Goal: Contribute content: Contribute content

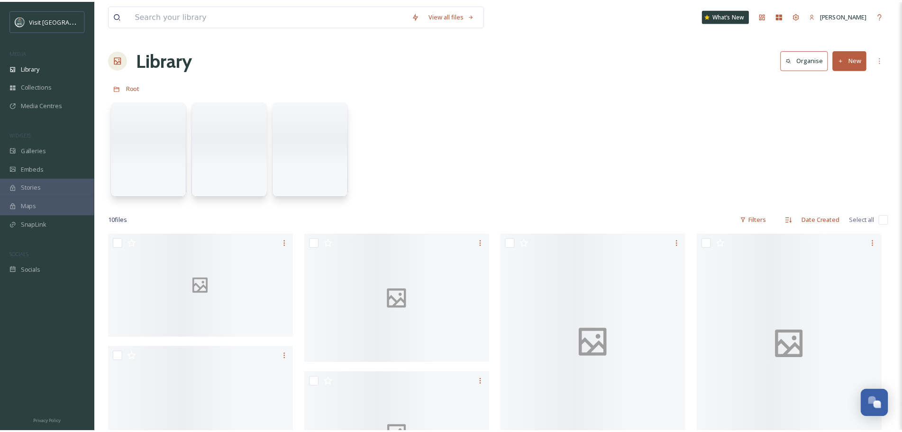
scroll to position [732, 0]
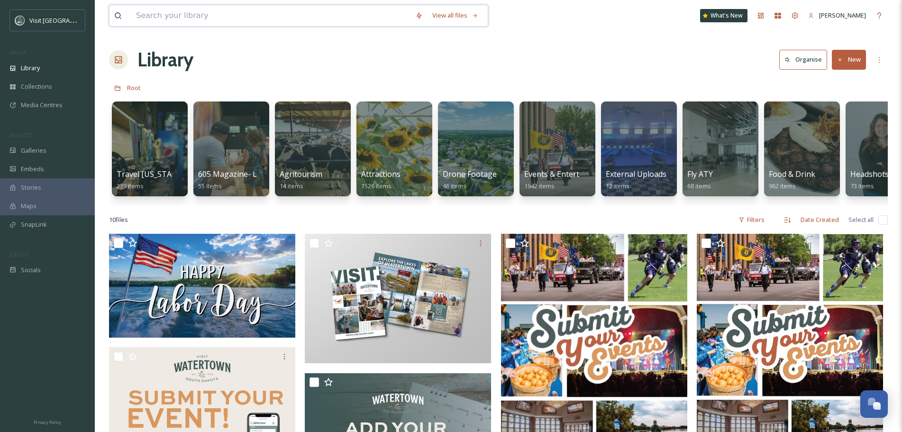
click at [213, 7] on input at bounding box center [270, 15] width 279 height 21
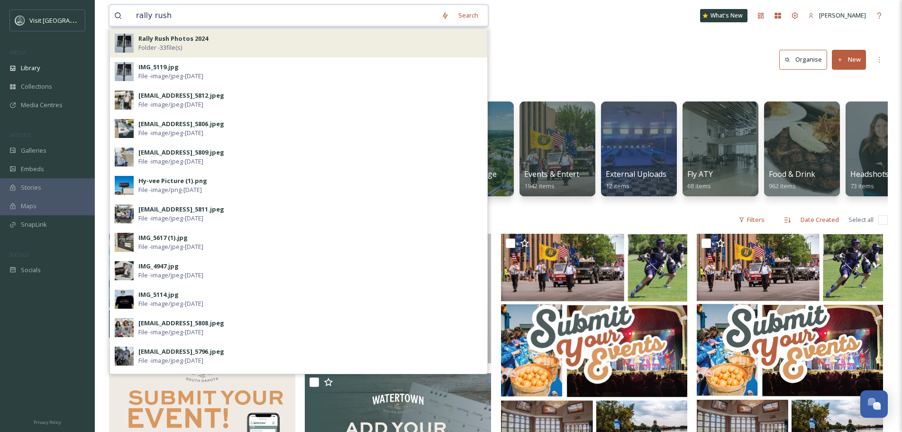
type input "rally rush"
click at [218, 37] on div "Rally Rush Photos 2024 Folder - 33 file(s)" at bounding box center [310, 43] width 344 height 18
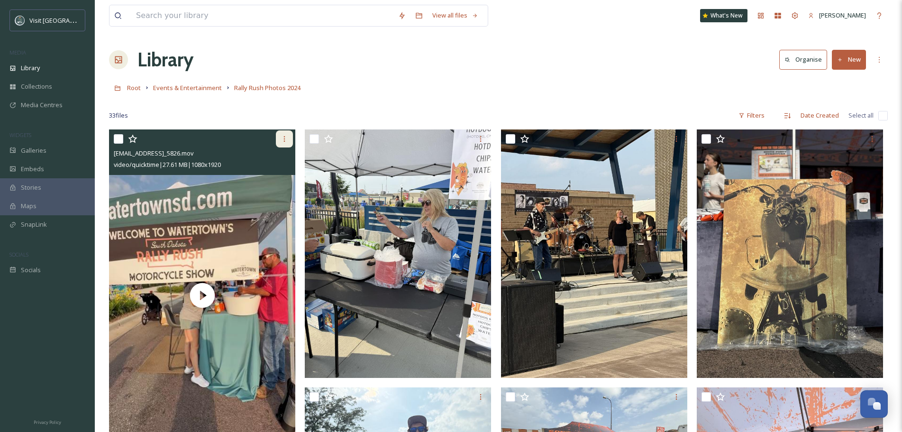
click at [282, 141] on icon at bounding box center [285, 139] width 8 height 8
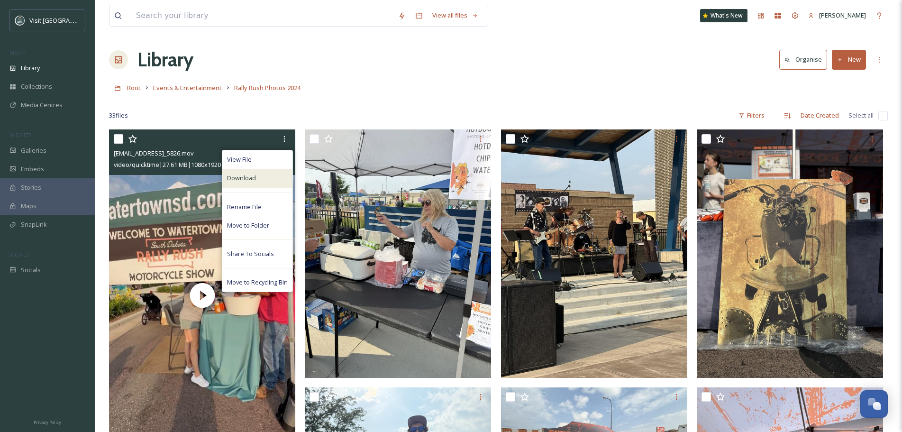
click at [267, 178] on div "Download" at bounding box center [257, 178] width 70 height 18
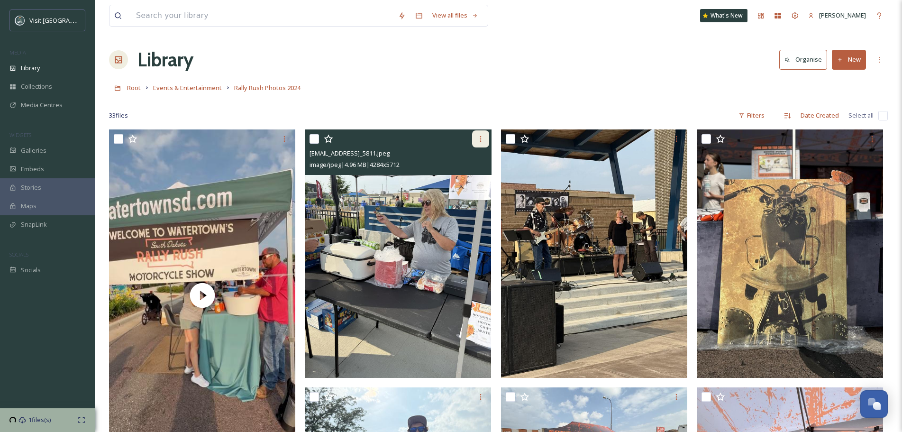
click at [480, 134] on div at bounding box center [480, 138] width 17 height 17
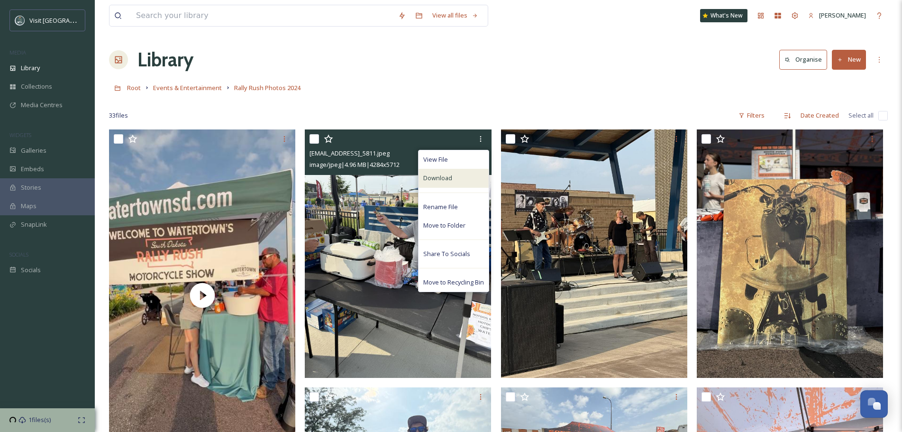
click at [449, 181] on span "Download" at bounding box center [437, 177] width 29 height 9
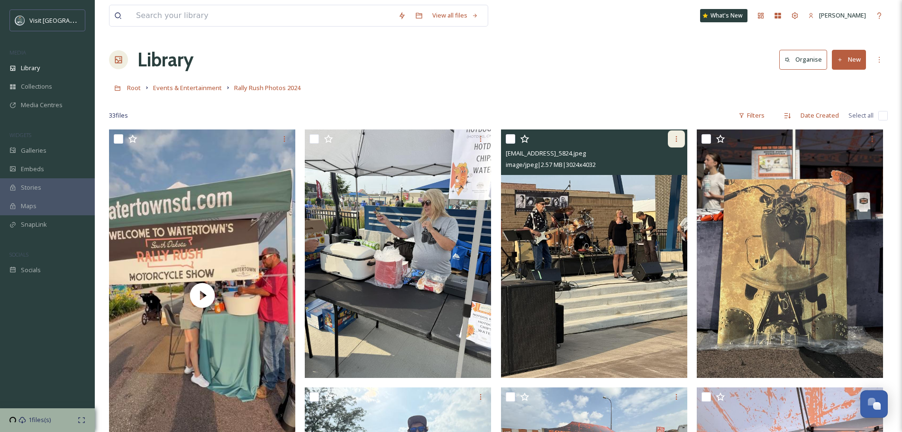
click at [680, 139] on div at bounding box center [676, 138] width 17 height 17
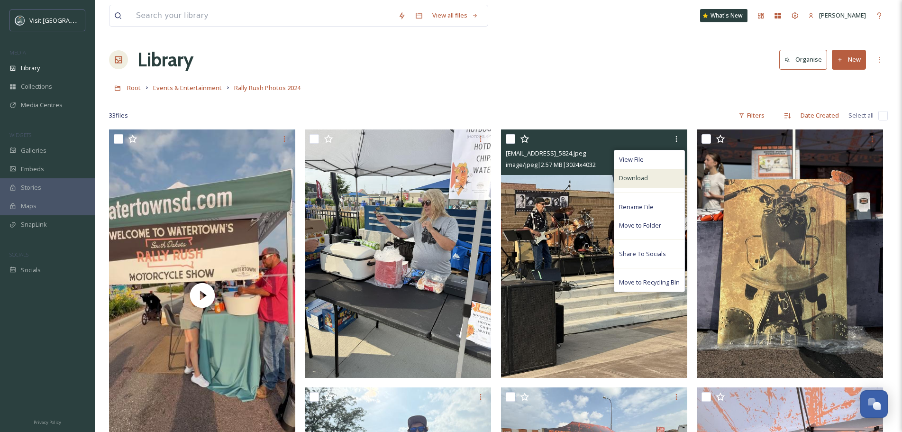
click at [654, 183] on div "Download" at bounding box center [649, 178] width 70 height 18
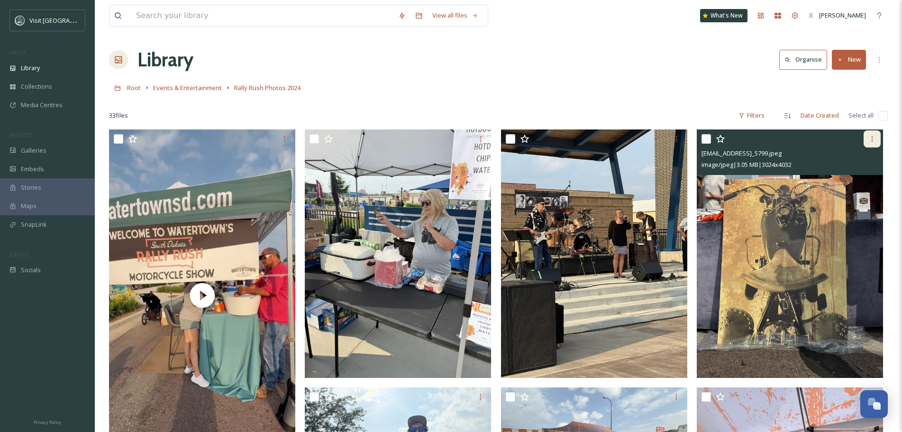
click at [876, 137] on div at bounding box center [871, 138] width 17 height 17
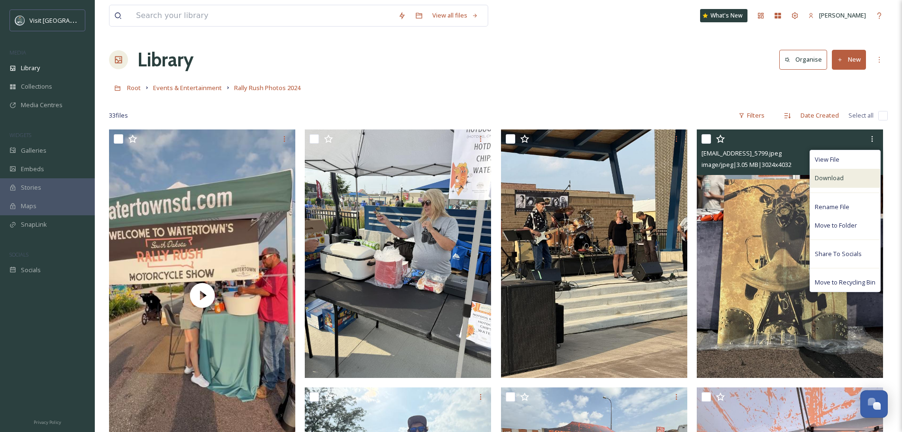
click at [851, 181] on div "Download" at bounding box center [845, 178] width 70 height 18
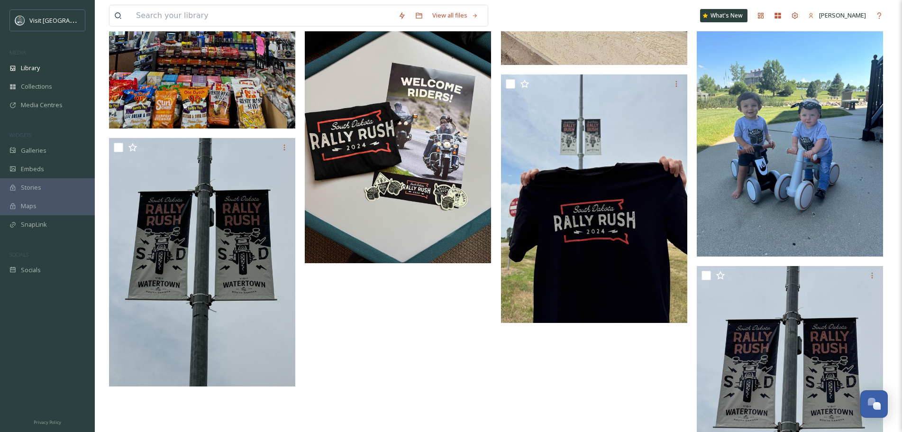
scroll to position [1849, 0]
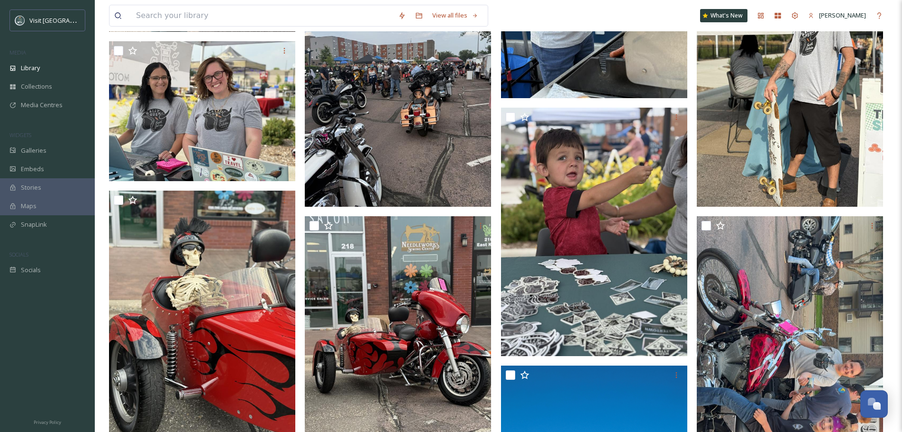
click at [299, 136] on div at bounding box center [204, 255] width 191 height 2140
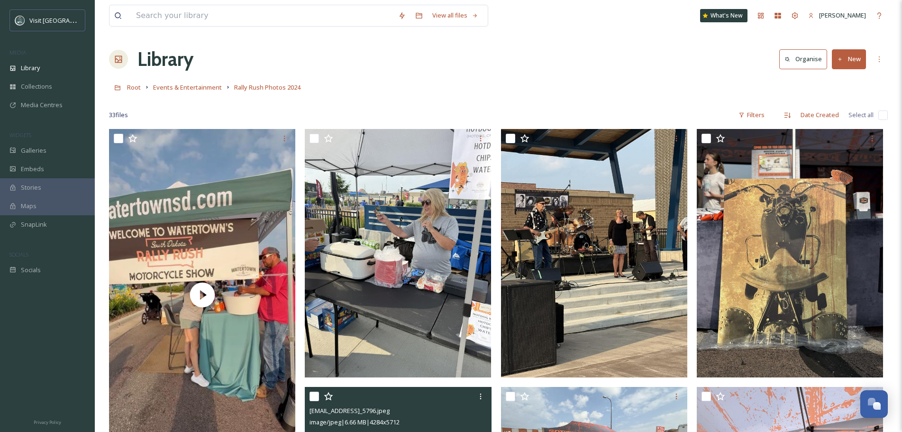
scroll to position [0, 0]
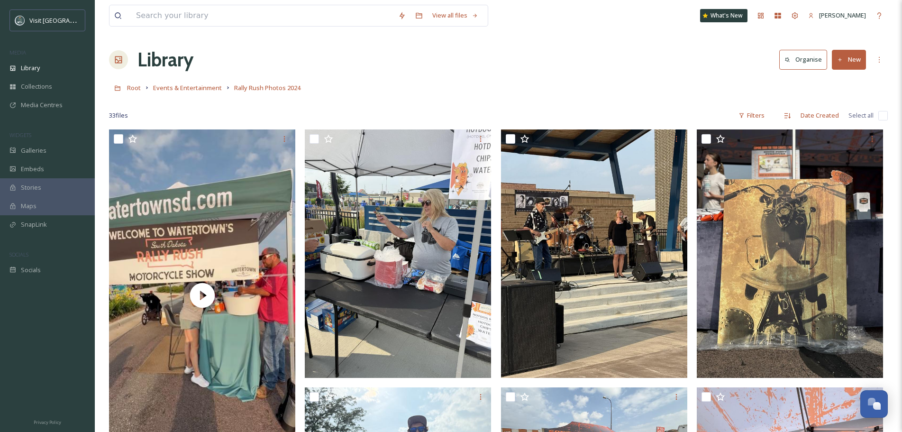
click at [512, 81] on div "Root Events & Entertainment Rally Rush Photos 2024" at bounding box center [498, 88] width 779 height 18
click at [292, 86] on span "Rally Rush Photos 2024" at bounding box center [267, 87] width 66 height 9
drag, startPoint x: 891, startPoint y: 61, endPoint x: 883, endPoint y: 62, distance: 8.2
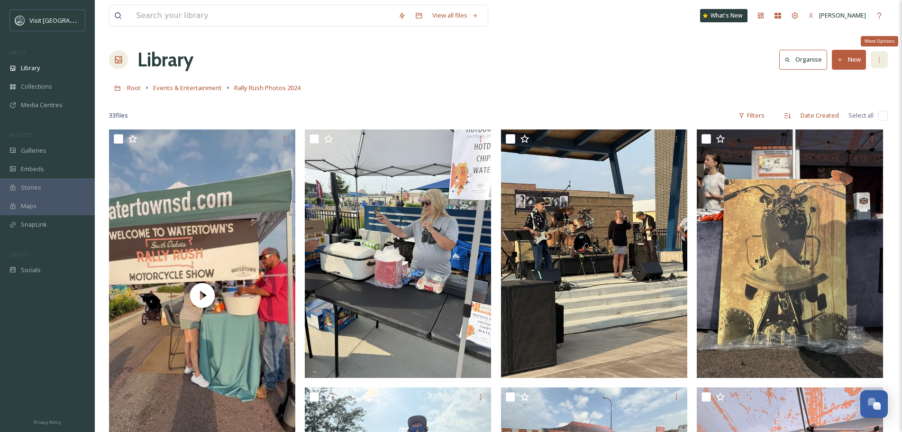
click at [881, 62] on icon at bounding box center [879, 60] width 8 height 8
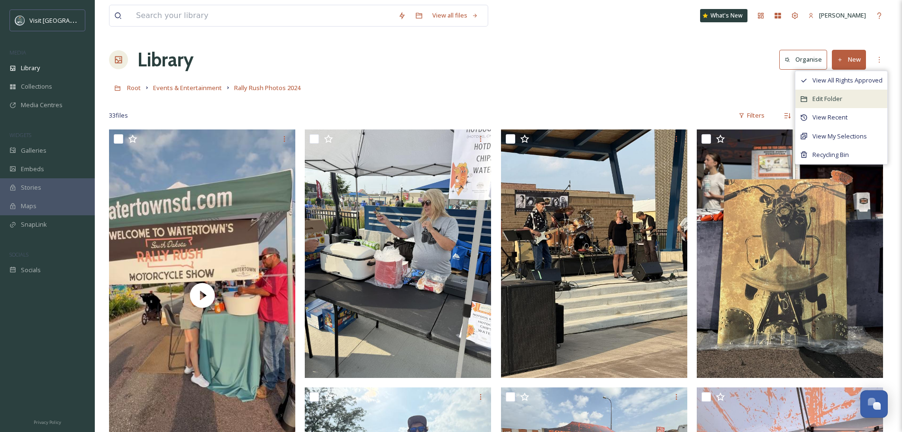
click at [861, 97] on div "Edit Folder" at bounding box center [841, 99] width 92 height 18
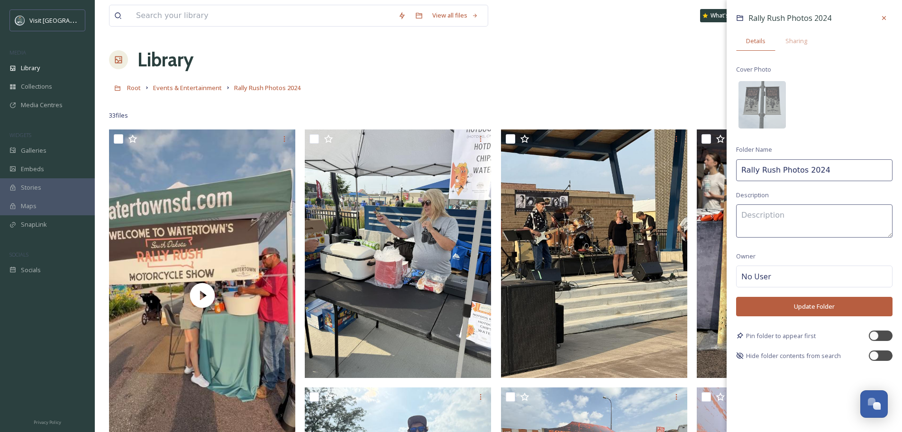
drag, startPoint x: 843, startPoint y: 172, endPoint x: 777, endPoint y: 175, distance: 65.9
click at [777, 175] on input "Rally Rush Photos 2024" at bounding box center [814, 170] width 156 height 22
type input "Rally Rush"
click at [834, 306] on button "Update Folder" at bounding box center [814, 306] width 156 height 19
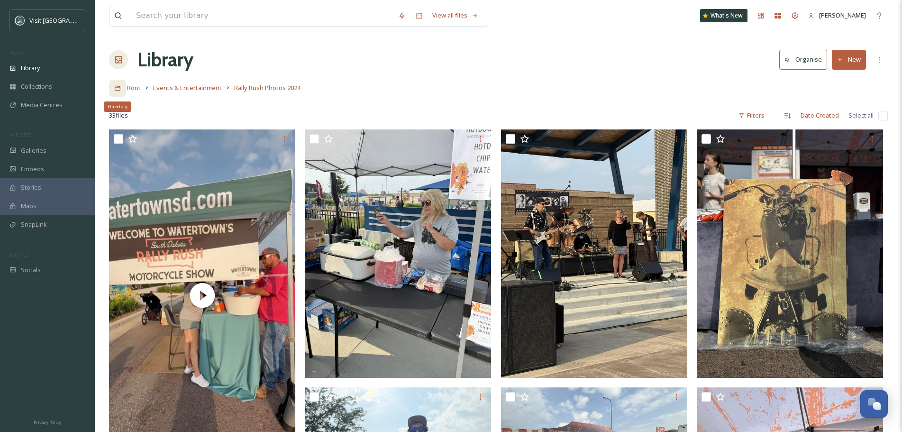
click at [118, 87] on icon at bounding box center [117, 88] width 7 height 7
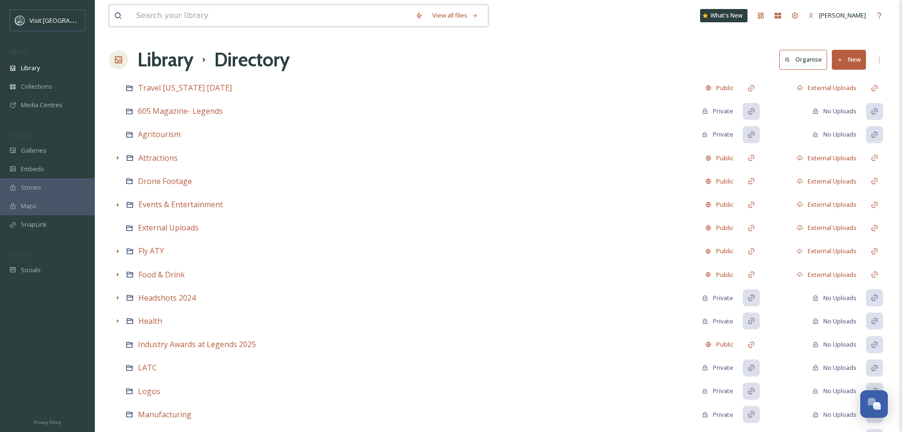
click at [168, 20] on input at bounding box center [270, 15] width 279 height 21
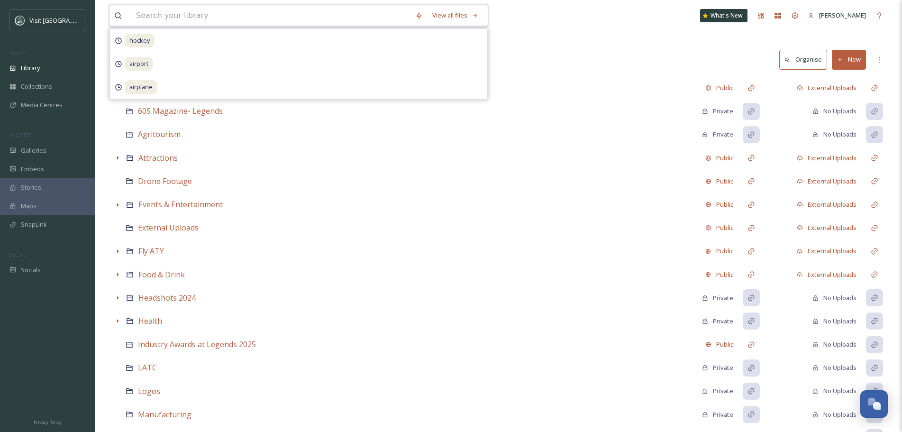
click at [168, 20] on input at bounding box center [270, 15] width 279 height 21
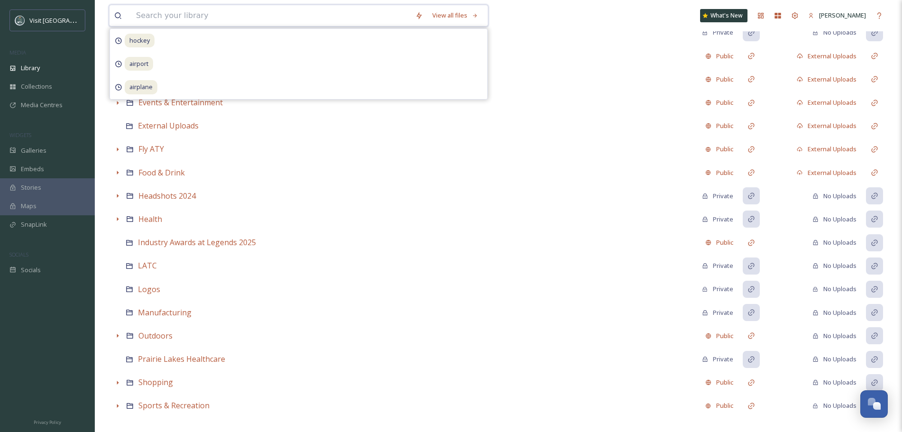
scroll to position [114, 0]
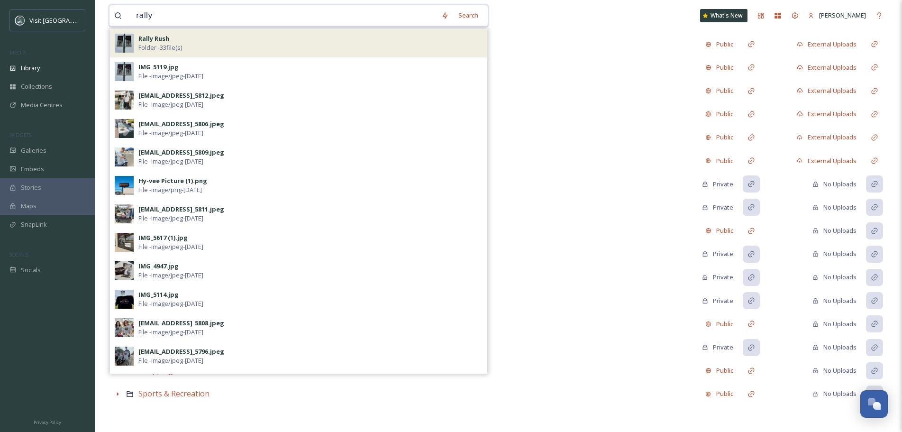
type input "rally"
click at [187, 40] on div "Rally Rush Folder - 33 file(s)" at bounding box center [310, 43] width 344 height 18
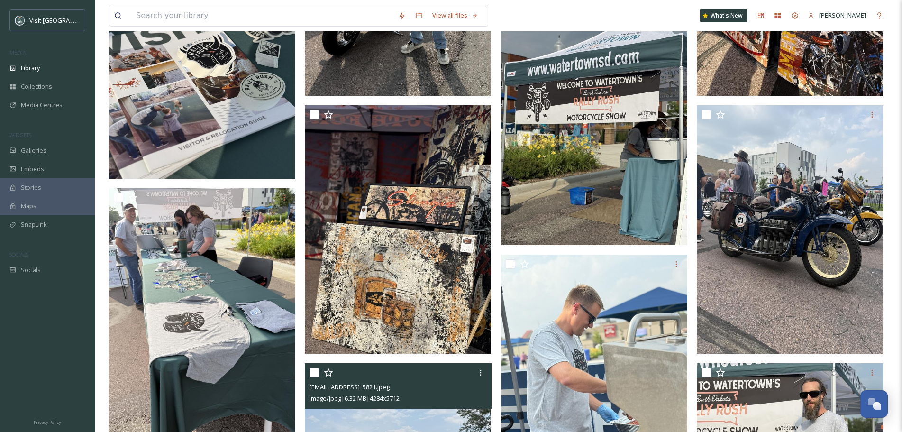
scroll to position [523, 0]
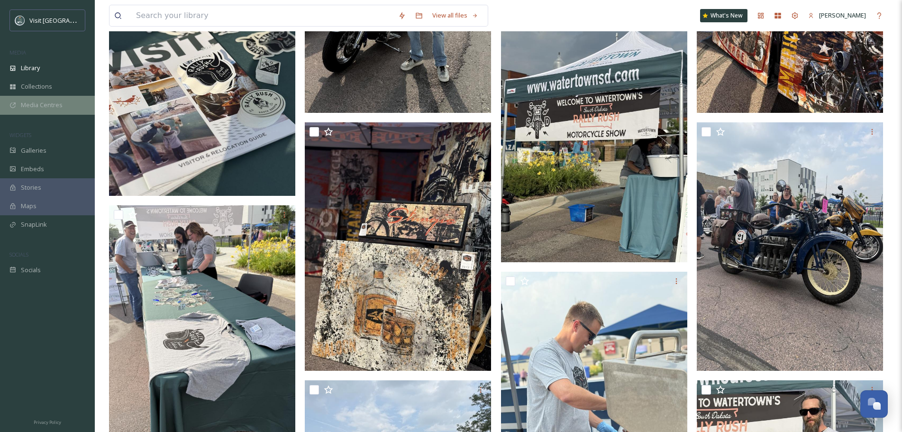
click at [60, 109] on span "Media Centres" at bounding box center [42, 104] width 42 height 9
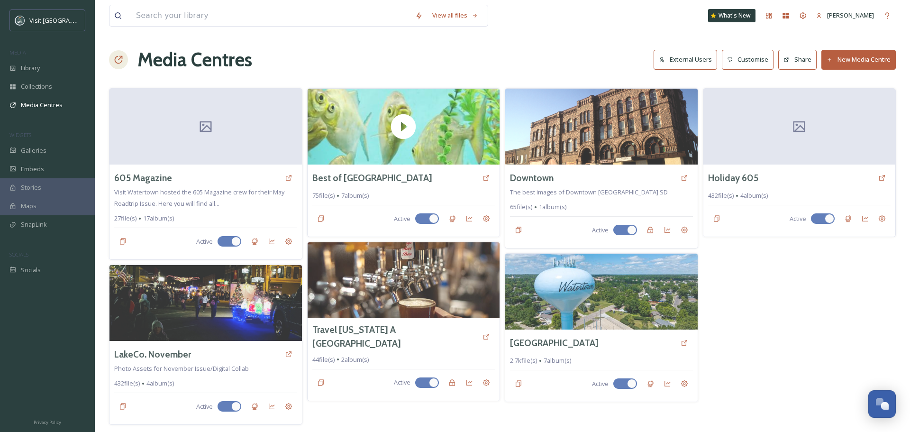
click at [870, 58] on button "New Media Centre" at bounding box center [858, 59] width 74 height 19
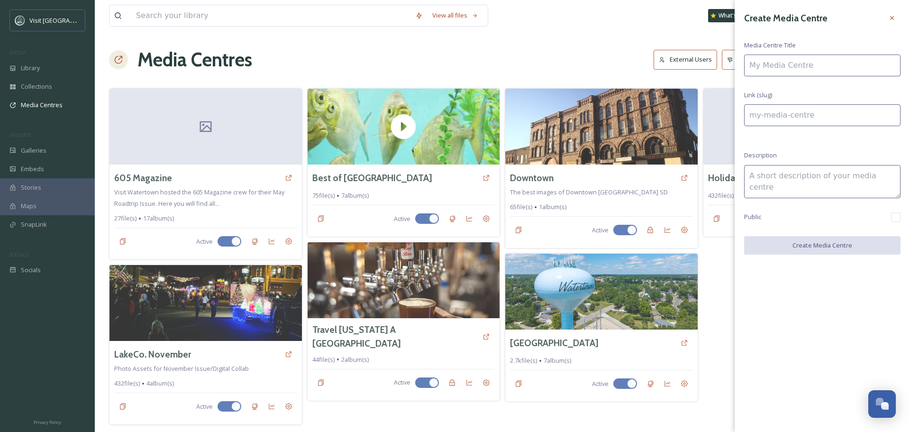
click at [861, 66] on input at bounding box center [822, 65] width 156 height 22
type input "R"
type input "r"
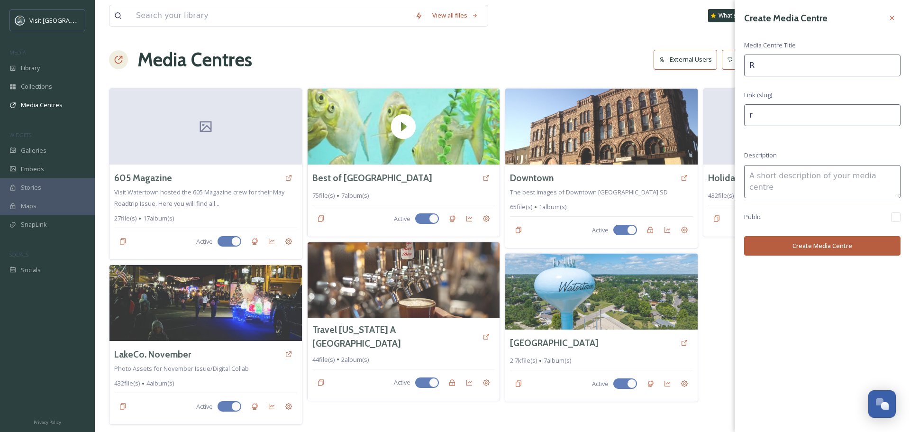
type input "Ra"
type input "ra"
type input "Ral"
type input "ral"
type input "[PERSON_NAME]"
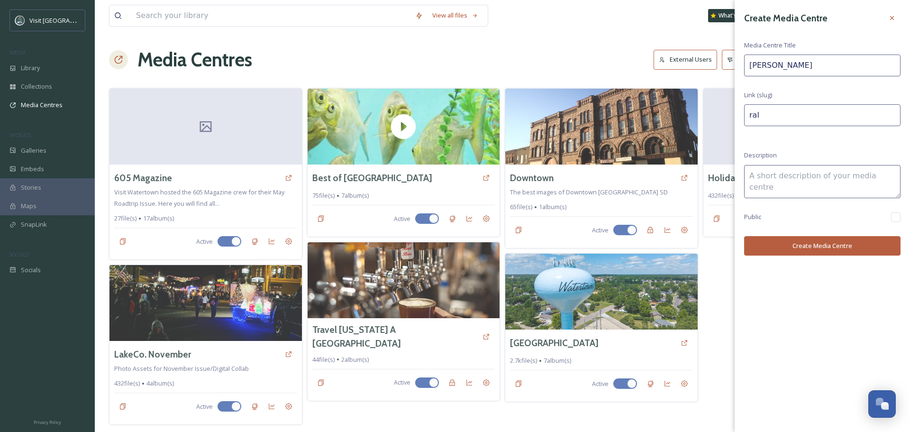
type input "[PERSON_NAME]"
type input "Rally"
type input "rally"
type input "Rally"
type input "rally-"
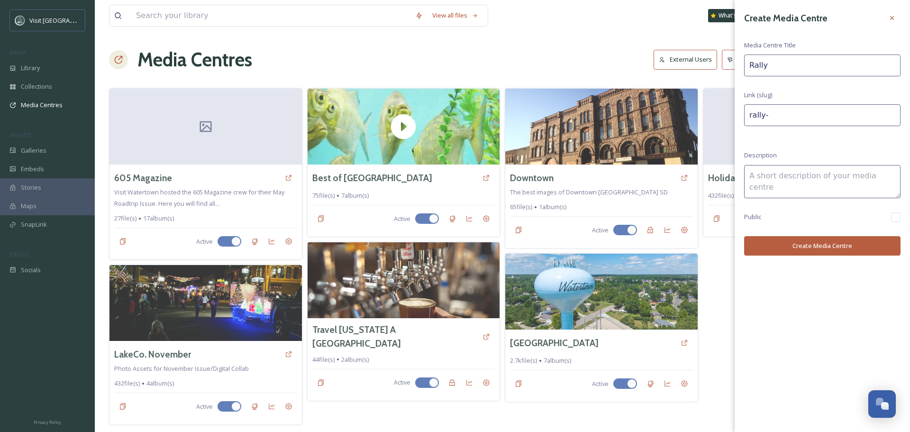
type input "Rally R"
type input "rally-r"
type input "Rally Ru"
type input "rally-ru"
type input "Rally Rus"
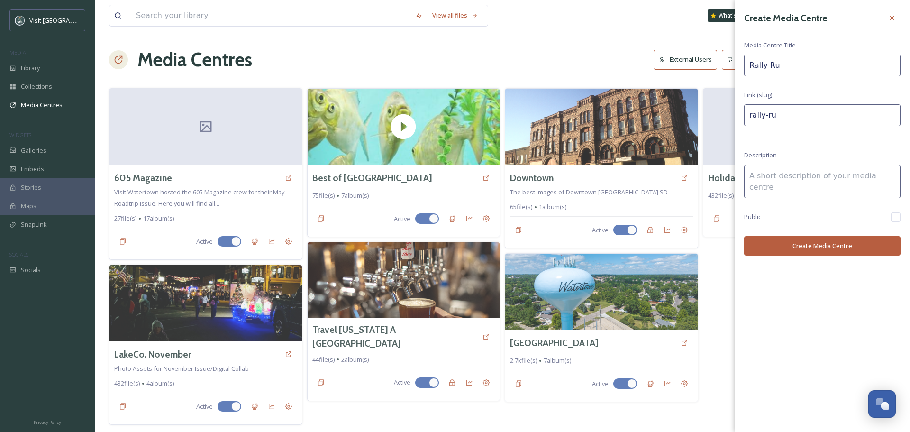
type input "rally-rus"
type input "Rally Rush"
type input "rally-rush"
type input "Rally Rush"
type input "rally-rush-"
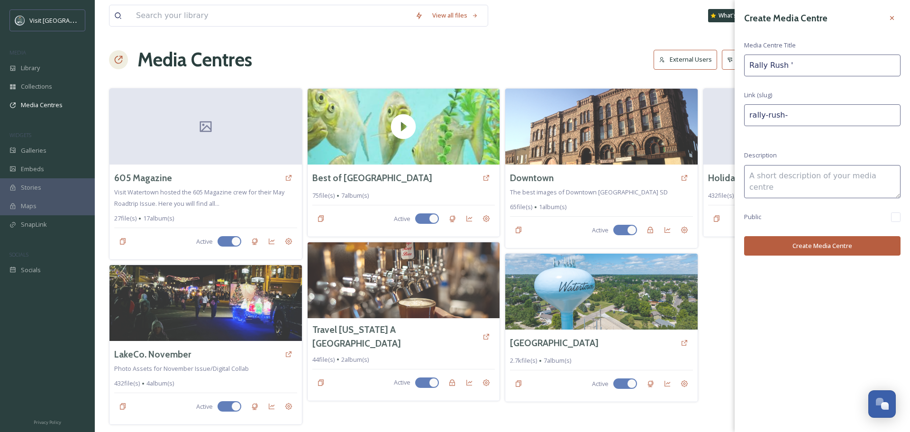
type input "Rally Rush '2"
type input "rally-rush-2"
type input "Rally Rush '25"
type input "rally-rush-25"
type input "Rally Rush '25"
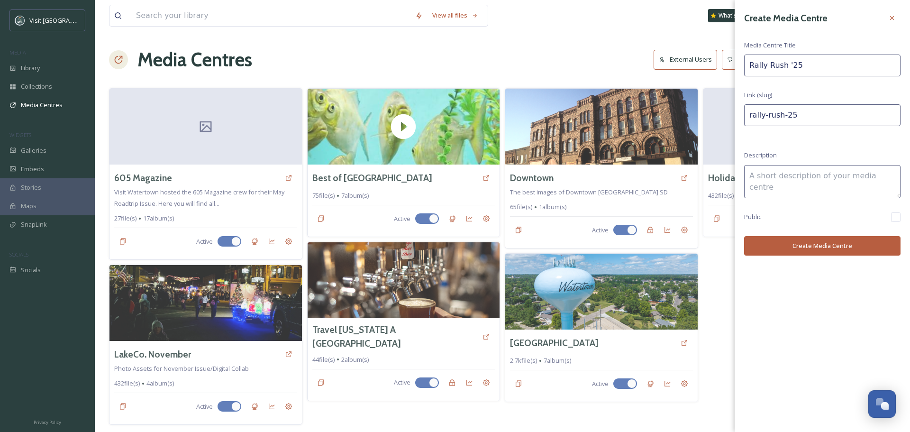
click at [827, 181] on textarea at bounding box center [822, 181] width 156 height 33
type textarea "Visit Watertown Rally Rush!"
click at [789, 242] on button "Create Media Centre" at bounding box center [822, 245] width 156 height 19
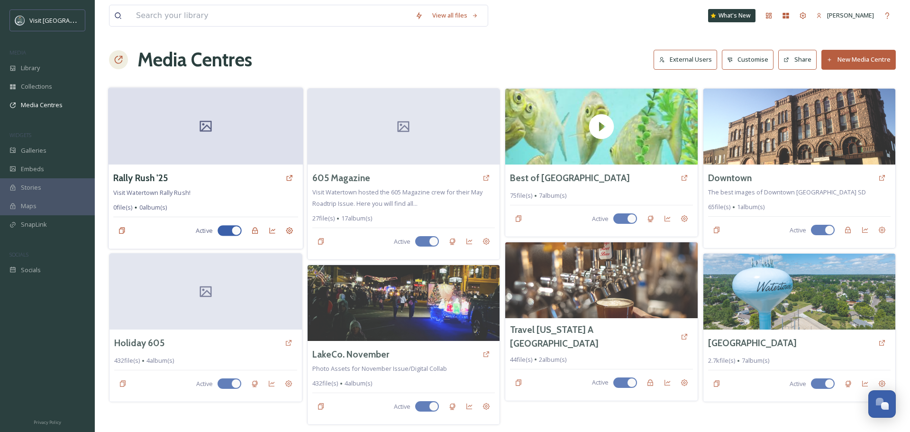
click at [209, 120] on icon at bounding box center [206, 126] width 14 height 14
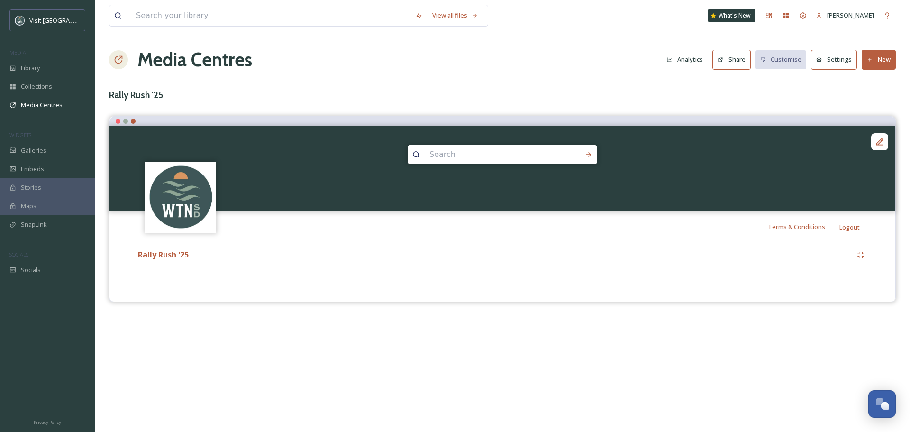
click at [879, 67] on button "New" at bounding box center [878, 59] width 34 height 19
click at [884, 86] on div "Add Files" at bounding box center [875, 81] width 40 height 18
click at [394, 88] on div "View all files What's New [PERSON_NAME] Media Centres Analytics Share Customise…" at bounding box center [502, 216] width 815 height 432
click at [877, 60] on button "New" at bounding box center [878, 59] width 34 height 19
click at [863, 82] on span "Add Files" at bounding box center [873, 81] width 26 height 9
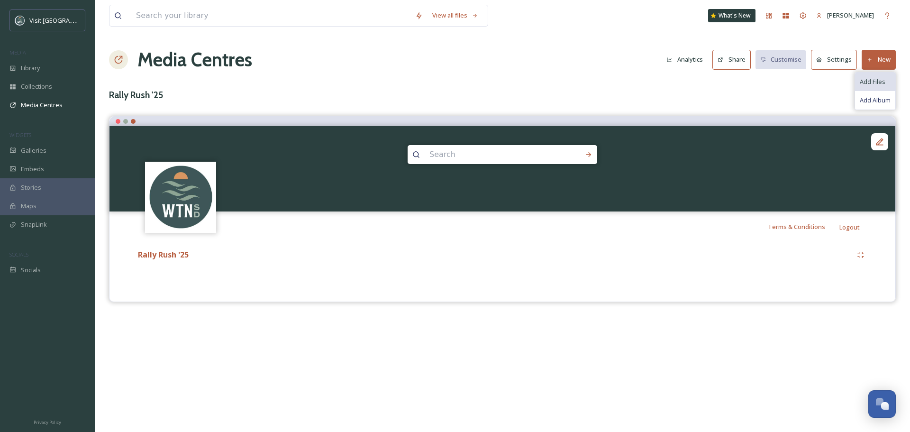
click at [867, 79] on span "Add Files" at bounding box center [873, 81] width 26 height 9
click at [883, 58] on button "New" at bounding box center [878, 59] width 34 height 19
click at [869, 99] on span "Add Album" at bounding box center [875, 100] width 31 height 9
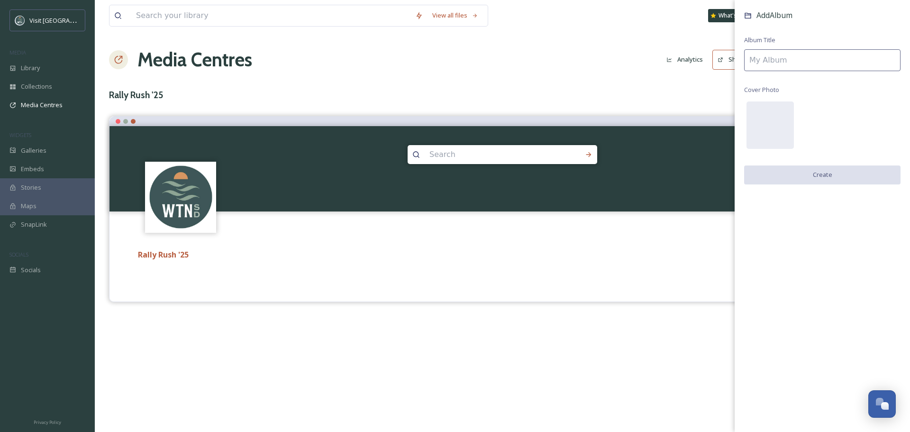
click at [855, 63] on input at bounding box center [822, 60] width 156 height 22
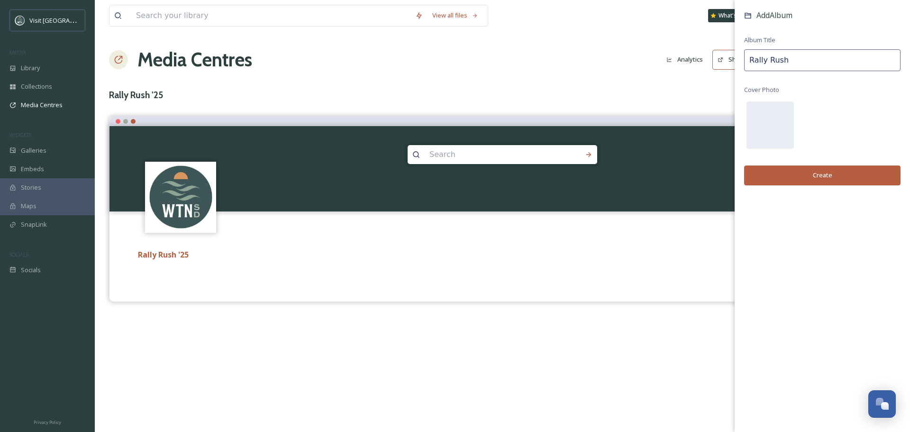
type input "Rally Rush"
click at [826, 184] on button "Create" at bounding box center [822, 174] width 156 height 19
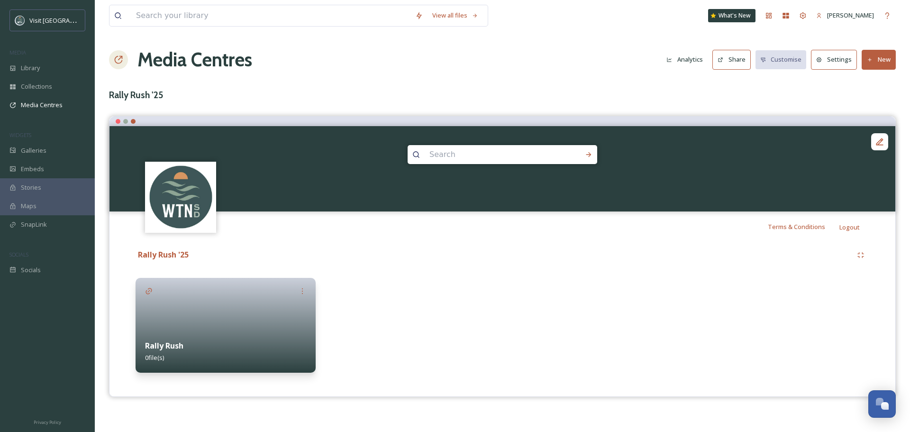
click at [262, 316] on div at bounding box center [226, 325] width 180 height 95
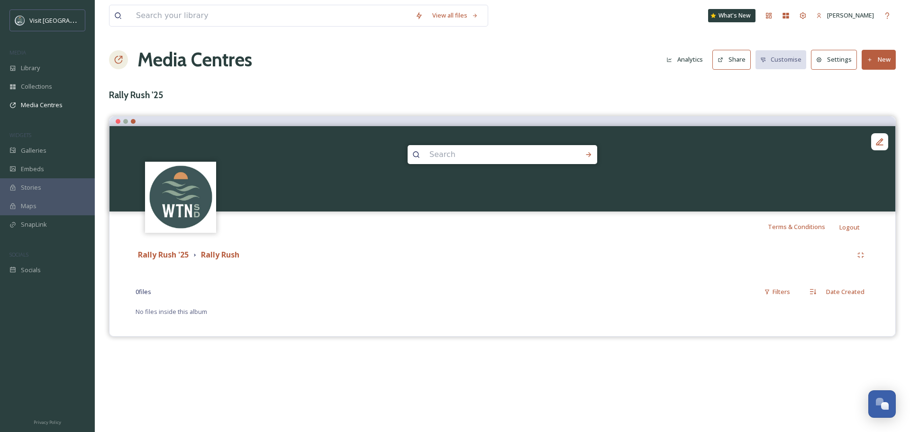
click at [886, 56] on button "New" at bounding box center [878, 59] width 34 height 19
click at [874, 81] on span "Add Files" at bounding box center [873, 81] width 26 height 9
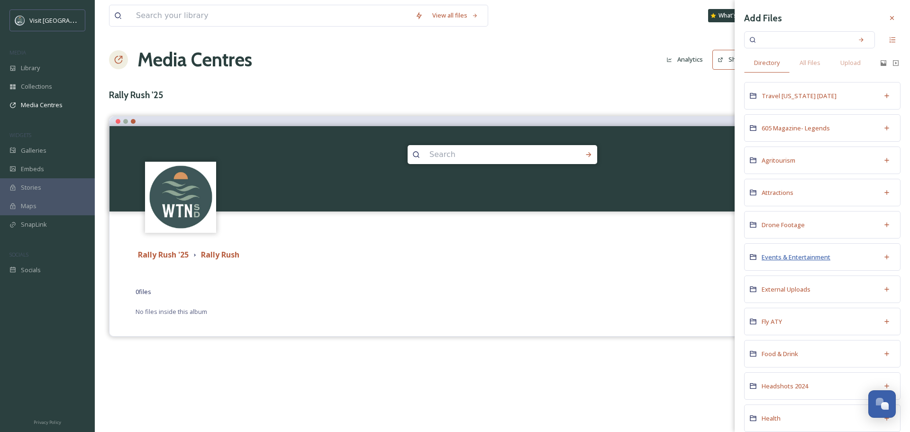
click at [786, 261] on span "Events & Entertainment" at bounding box center [795, 257] width 69 height 9
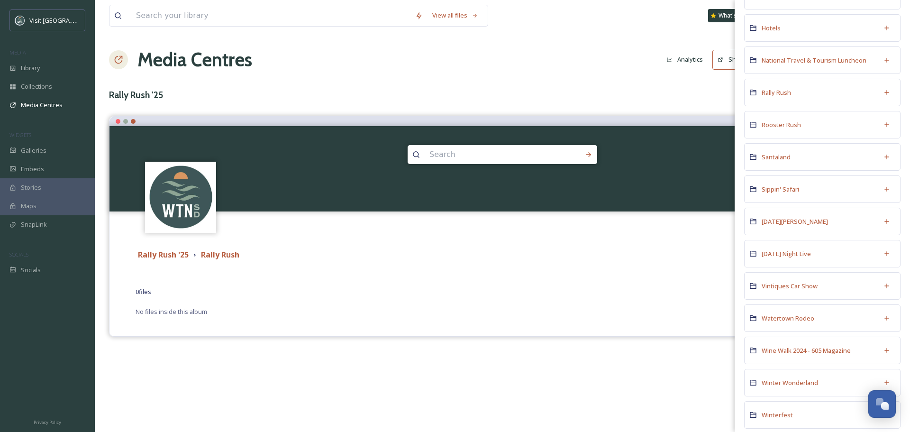
scroll to position [237, 0]
click at [783, 91] on span "Rally Rush" at bounding box center [775, 93] width 29 height 9
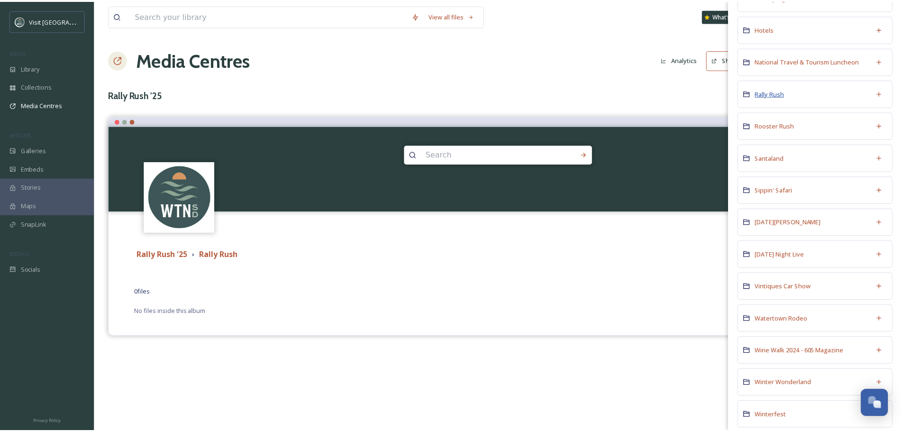
scroll to position [0, 0]
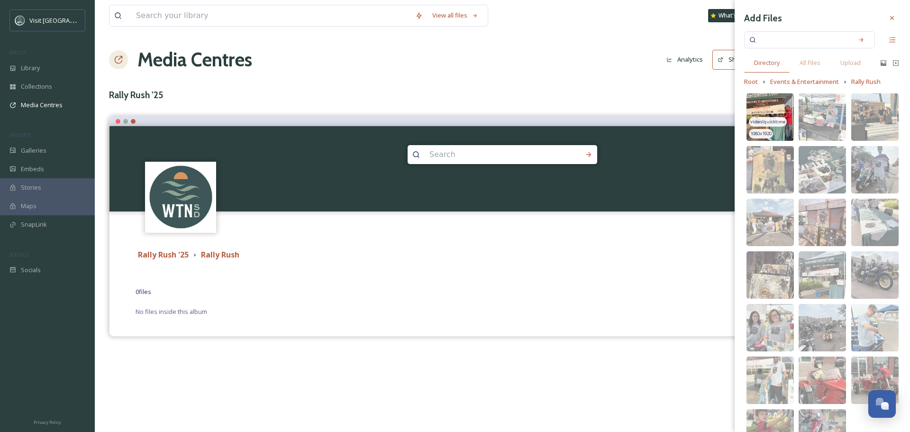
click at [782, 101] on img at bounding box center [769, 116] width 47 height 47
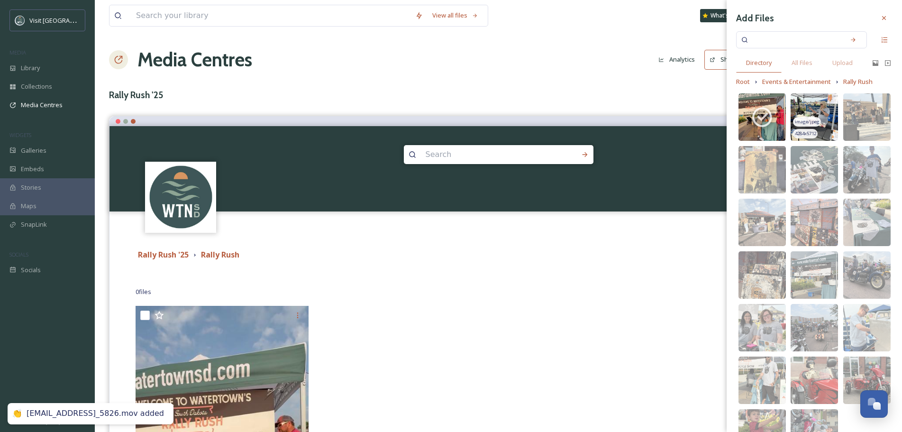
click at [819, 106] on img at bounding box center [813, 116] width 47 height 47
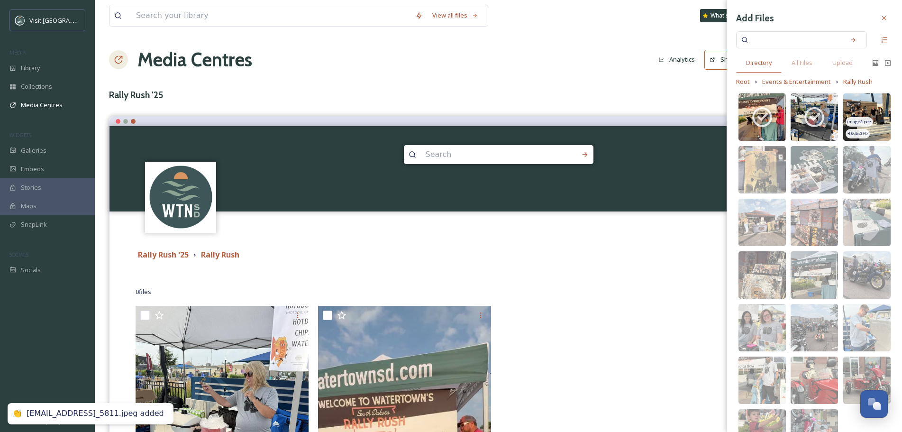
click at [861, 106] on img at bounding box center [866, 116] width 47 height 47
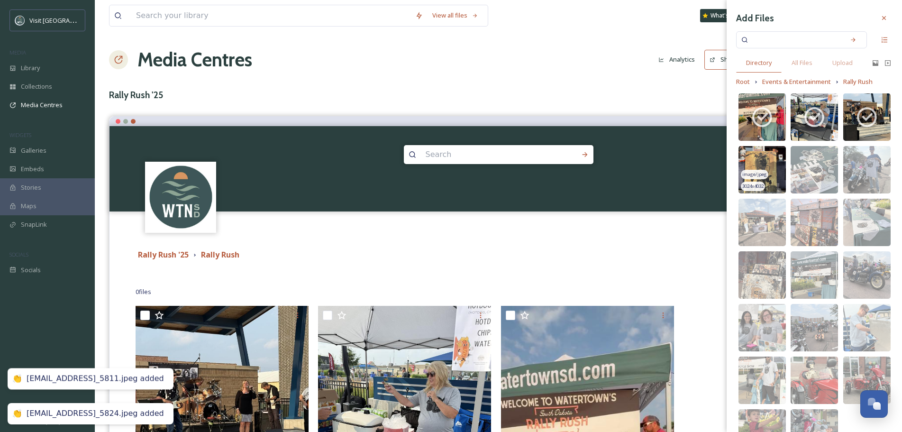
click at [773, 163] on img at bounding box center [761, 169] width 47 height 47
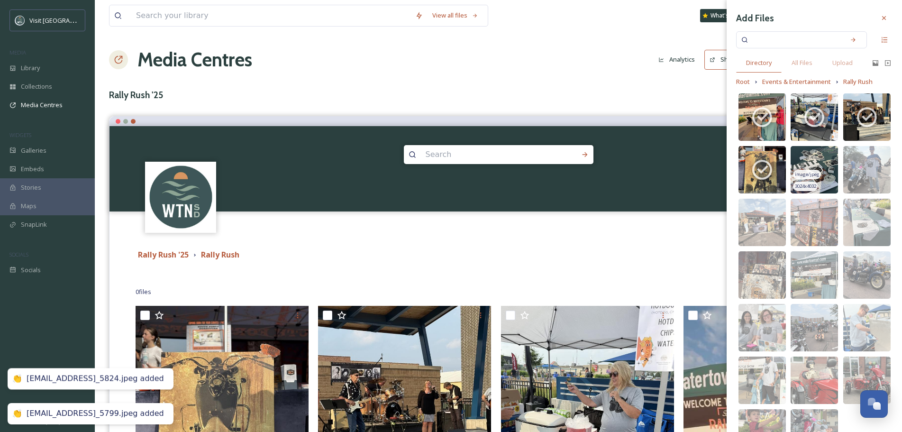
click at [813, 167] on img at bounding box center [813, 169] width 47 height 47
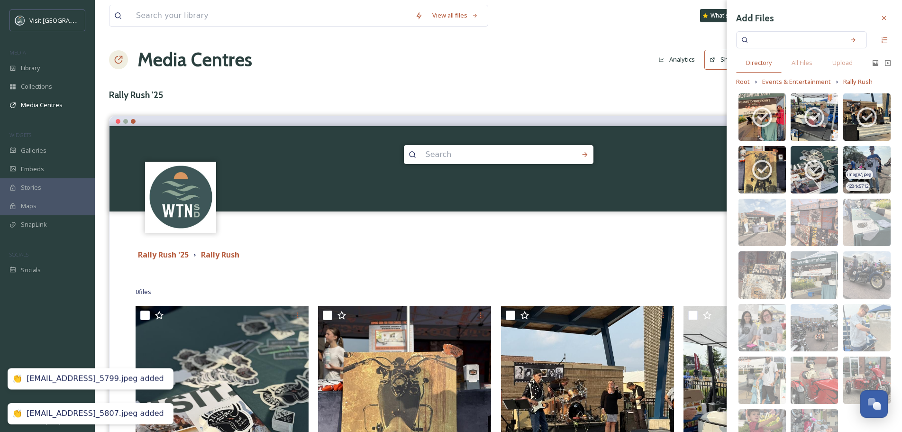
click at [865, 153] on img at bounding box center [866, 169] width 47 height 47
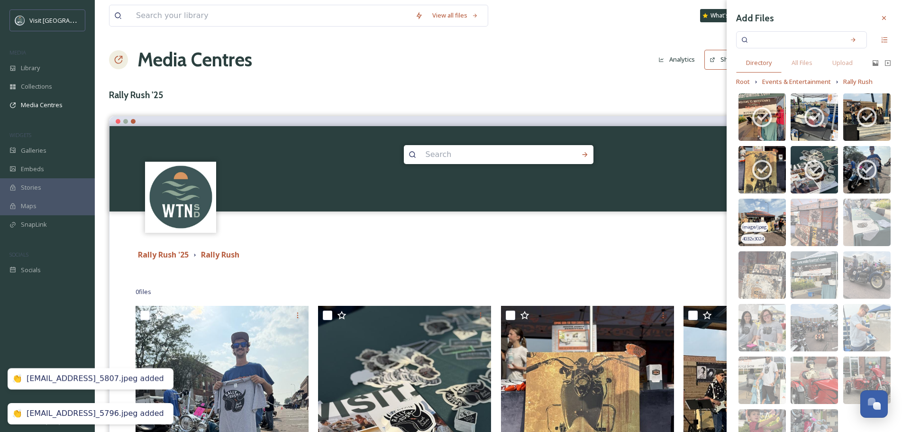
click at [777, 217] on img at bounding box center [761, 222] width 47 height 47
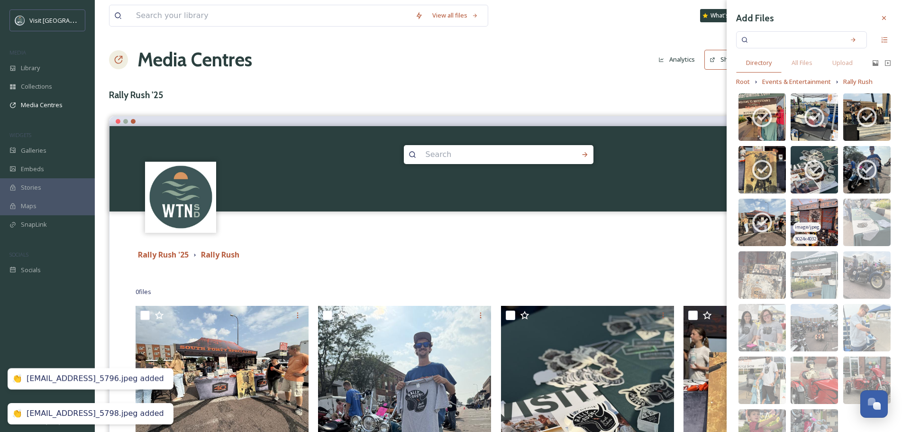
click at [821, 214] on img at bounding box center [813, 222] width 47 height 47
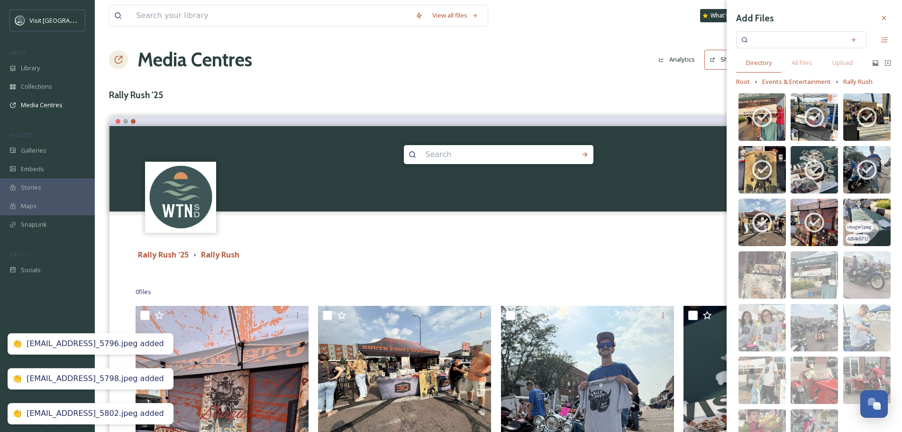
click at [861, 214] on img at bounding box center [866, 222] width 47 height 47
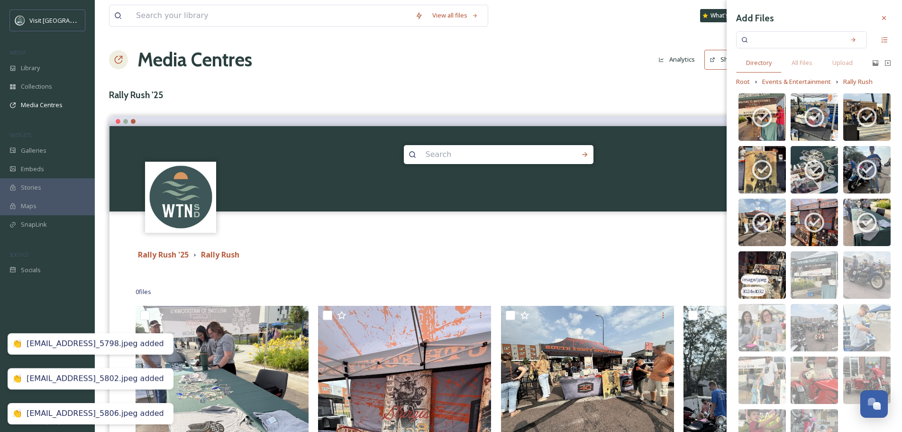
click at [762, 261] on img at bounding box center [761, 274] width 47 height 47
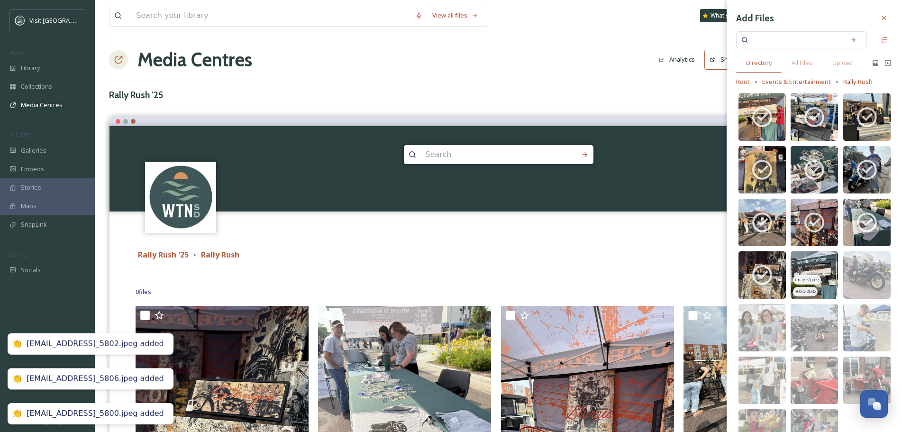
click at [802, 258] on img at bounding box center [813, 274] width 47 height 47
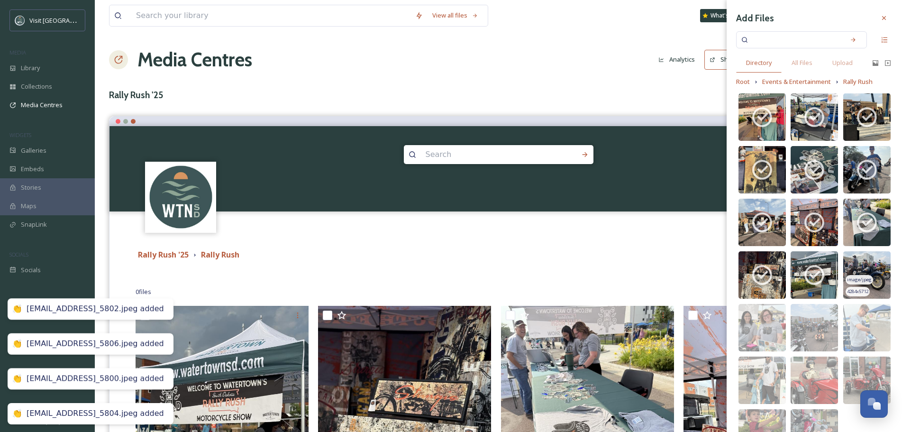
click at [856, 266] on img at bounding box center [866, 274] width 47 height 47
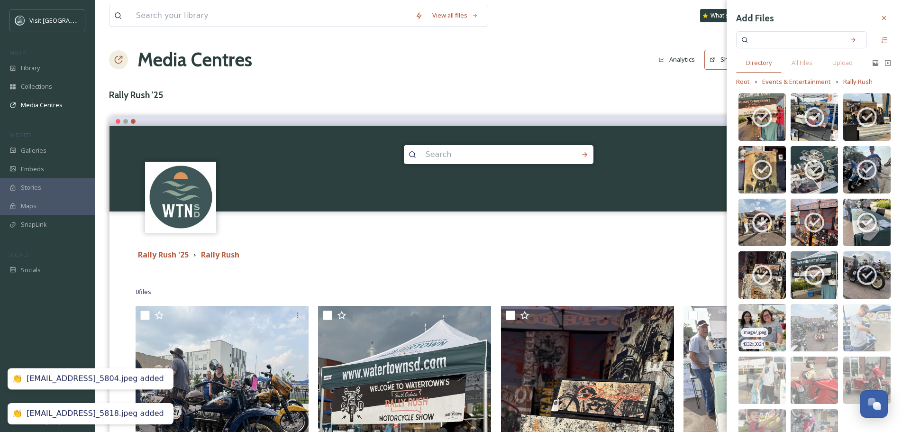
click at [762, 311] on img at bounding box center [761, 327] width 47 height 47
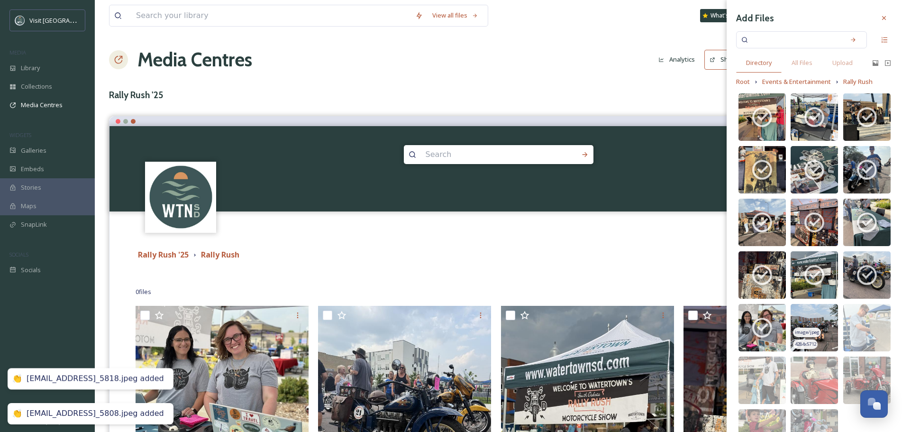
click at [808, 322] on img at bounding box center [813, 327] width 47 height 47
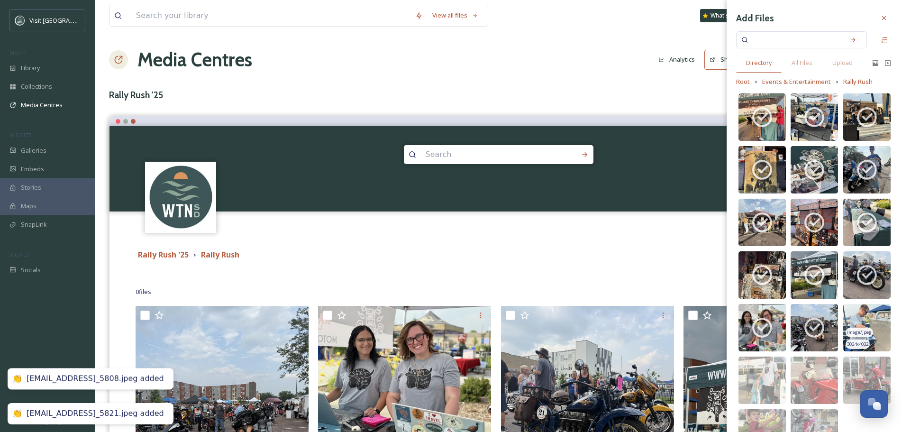
click at [874, 323] on img at bounding box center [866, 327] width 47 height 47
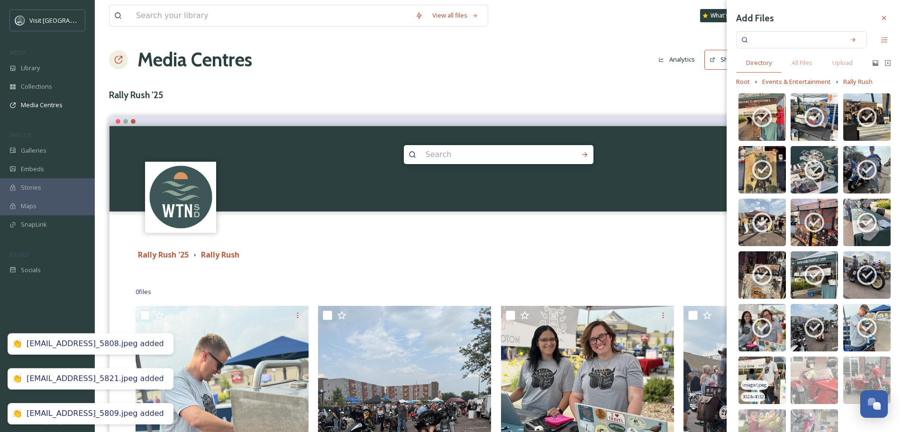
click at [763, 368] on img at bounding box center [761, 379] width 47 height 47
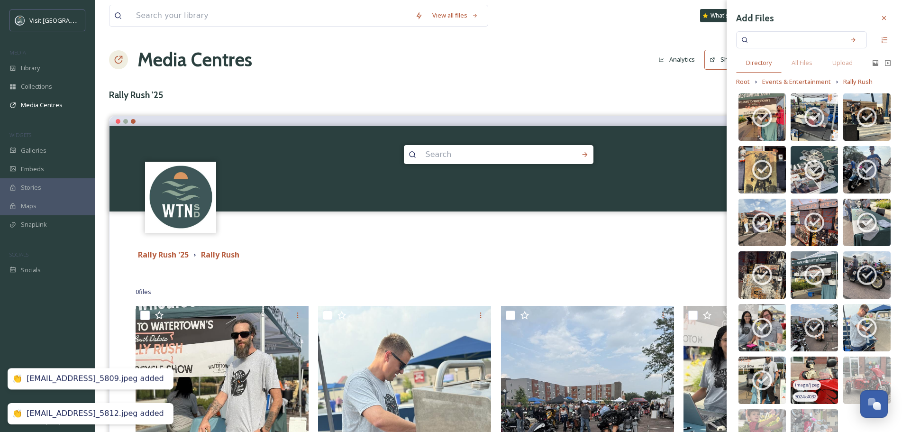
click at [808, 372] on img at bounding box center [813, 379] width 47 height 47
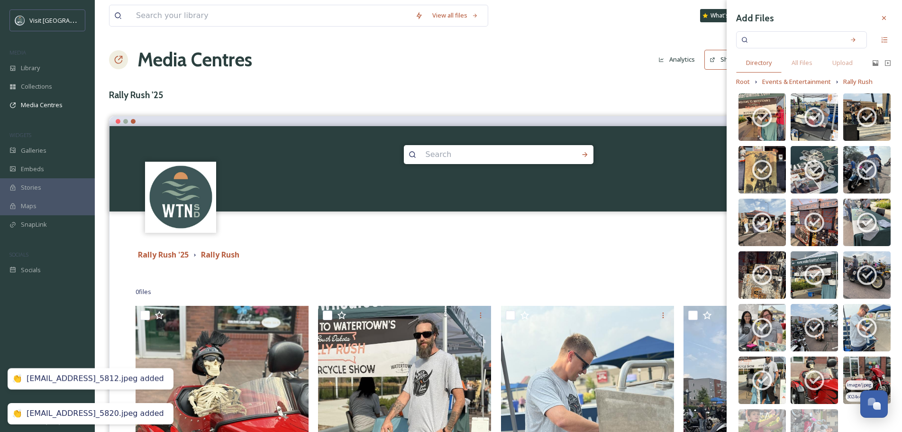
click at [865, 371] on img at bounding box center [866, 379] width 47 height 47
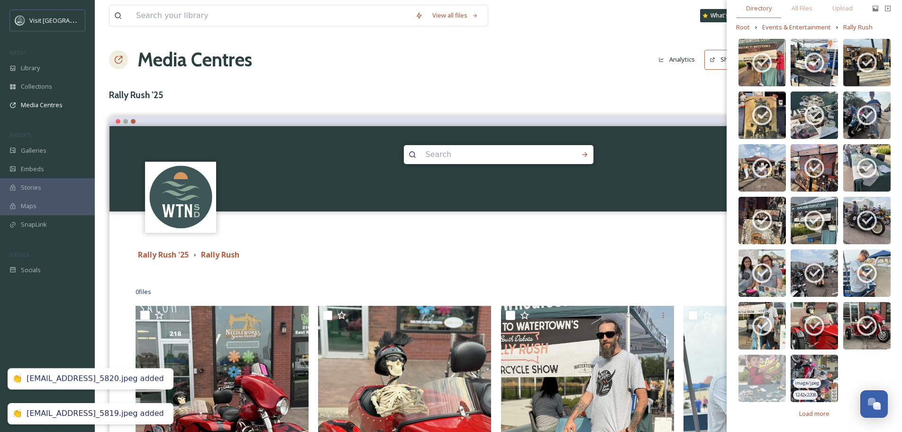
scroll to position [55, 0]
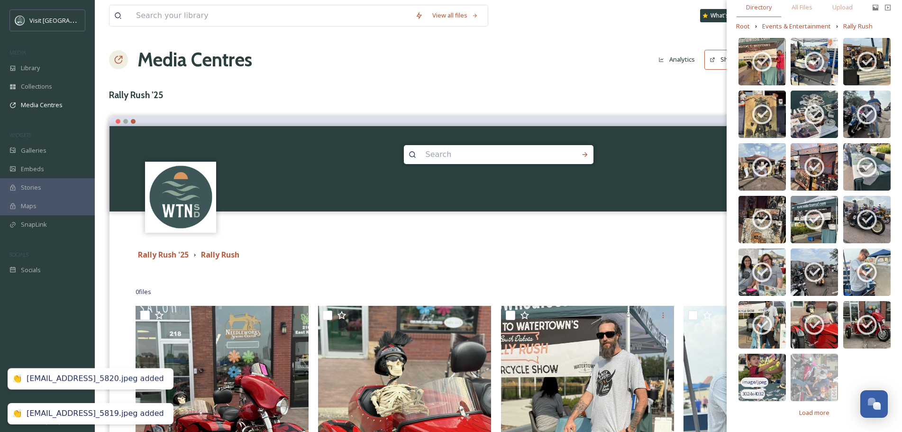
click at [766, 367] on img at bounding box center [761, 376] width 47 height 47
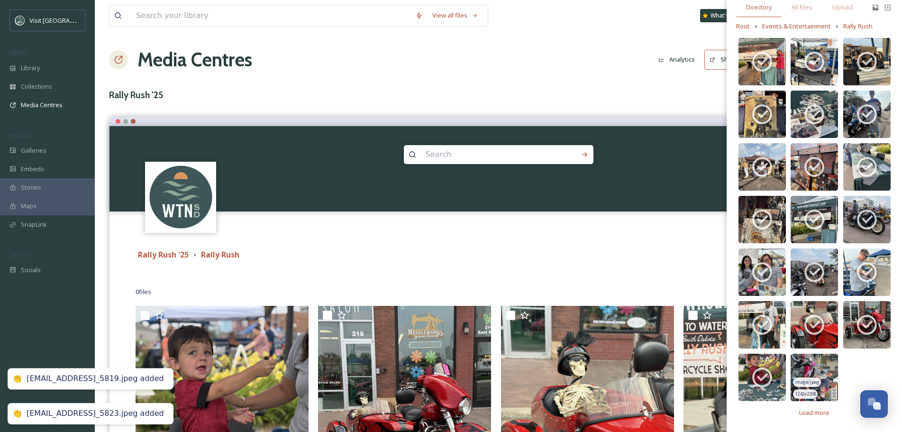
click at [816, 357] on img at bounding box center [813, 376] width 47 height 47
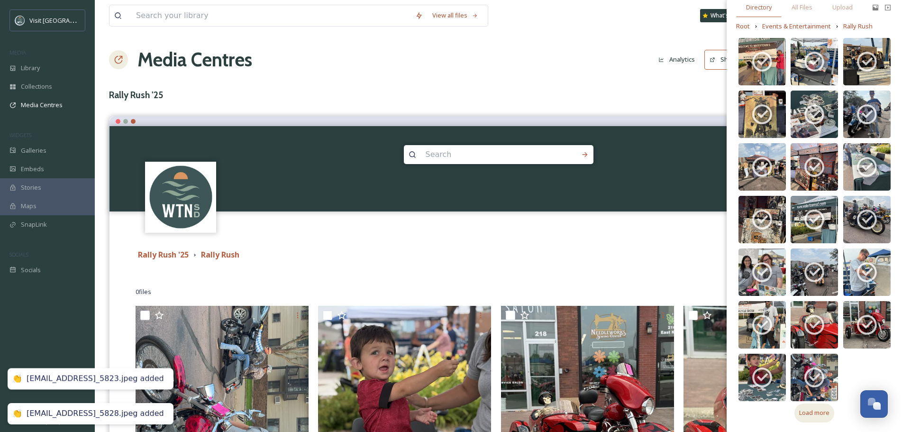
click at [810, 408] on div "Load more" at bounding box center [814, 412] width 40 height 18
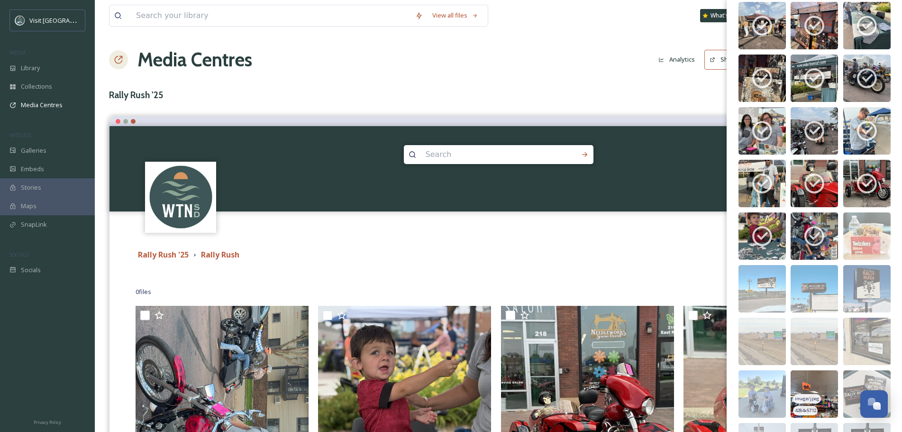
scroll to position [198, 0]
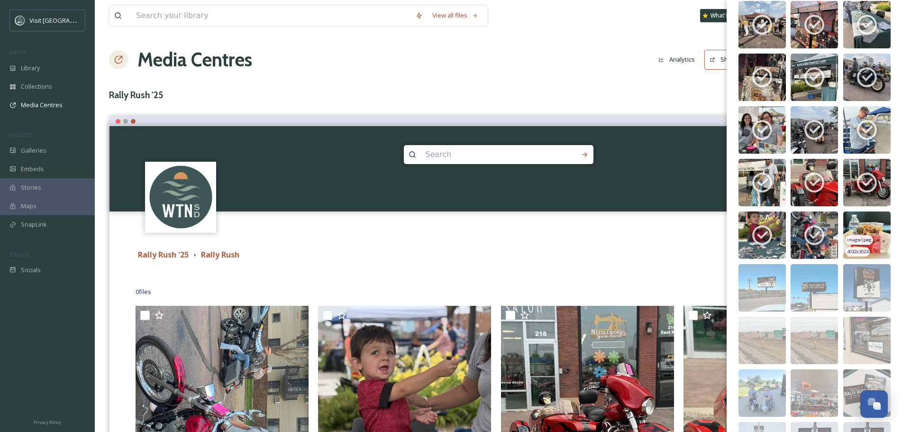
click at [869, 242] on img at bounding box center [866, 234] width 47 height 47
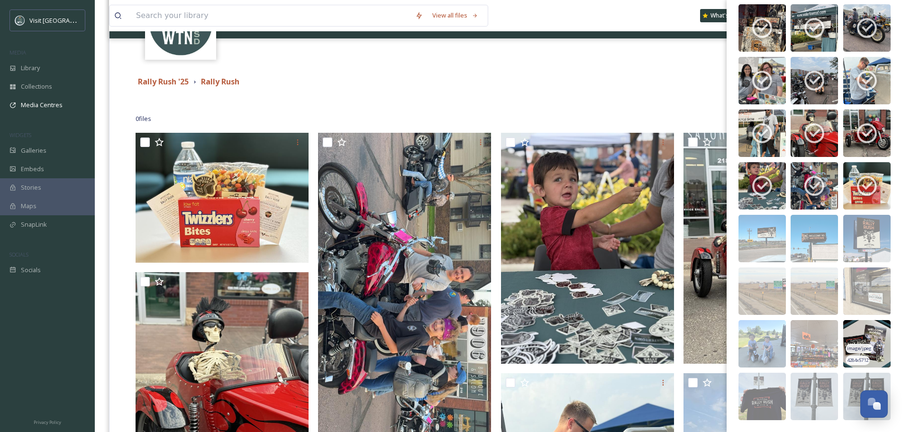
scroll to position [190, 0]
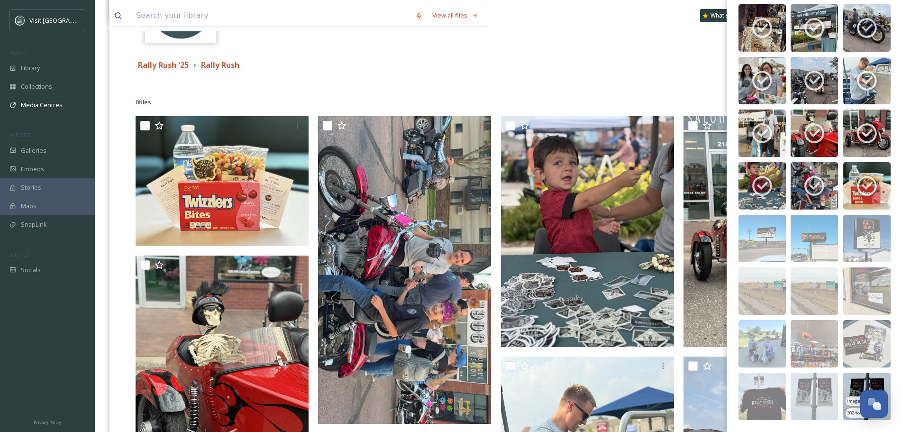
click at [848, 381] on img at bounding box center [866, 395] width 47 height 47
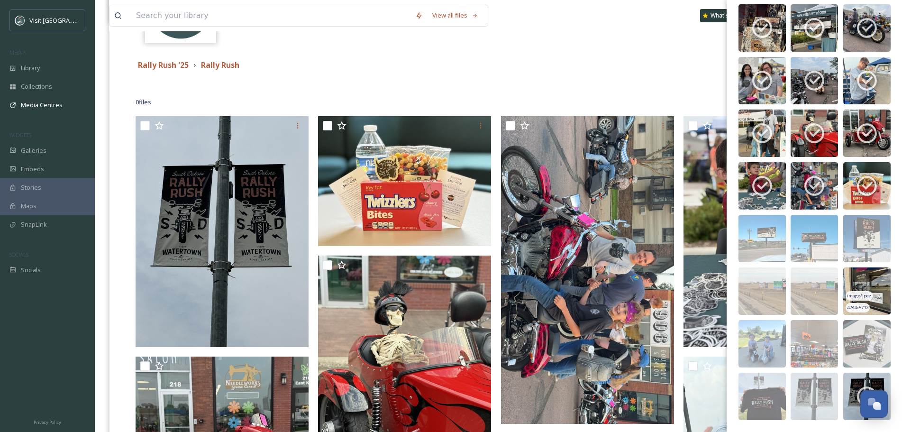
click at [870, 282] on img at bounding box center [866, 290] width 47 height 47
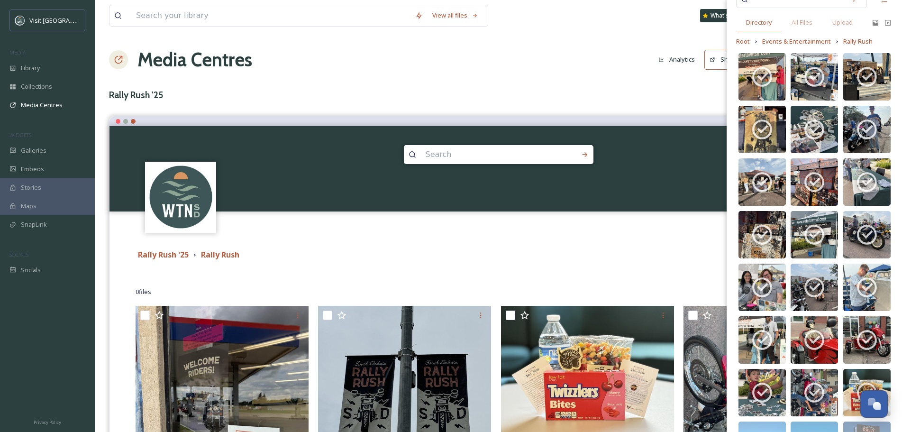
scroll to position [0, 0]
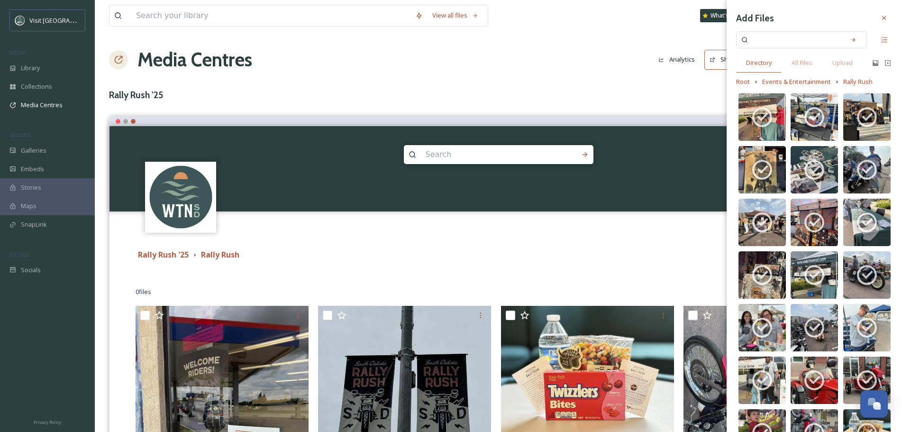
click at [654, 236] on div "Terms & Conditions Logout" at bounding box center [498, 226] width 778 height 30
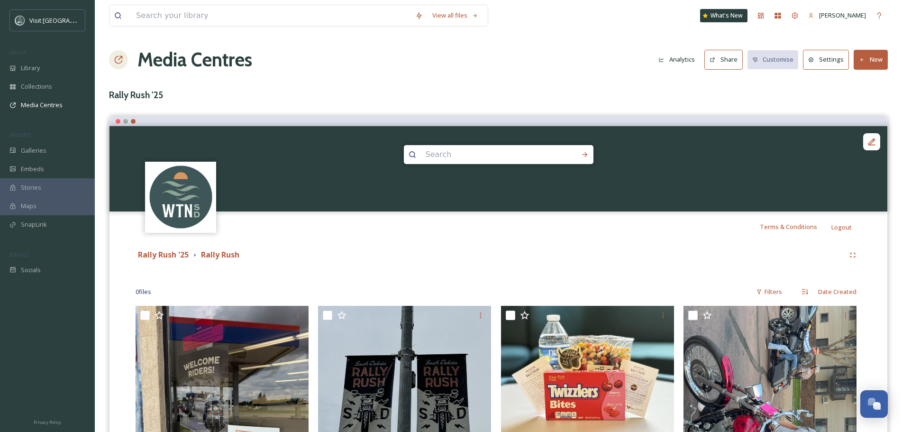
click at [870, 61] on button "New" at bounding box center [870, 59] width 34 height 19
click at [866, 74] on div "Add Files" at bounding box center [867, 81] width 40 height 18
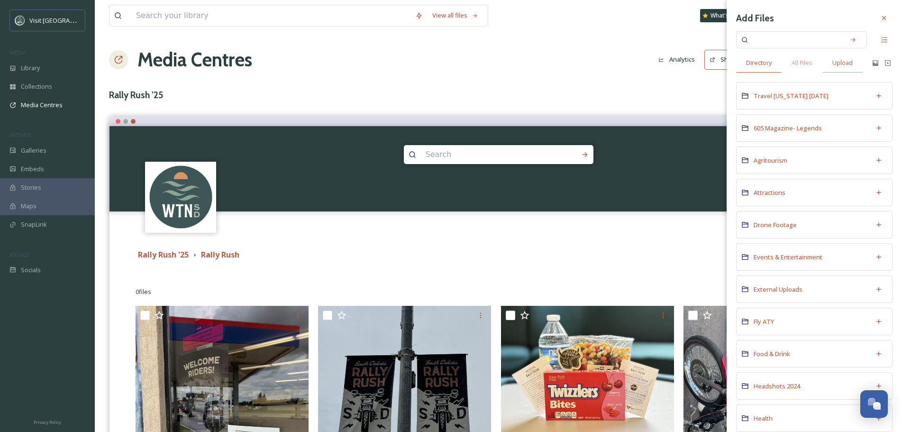
click at [843, 60] on span "Upload" at bounding box center [842, 62] width 20 height 9
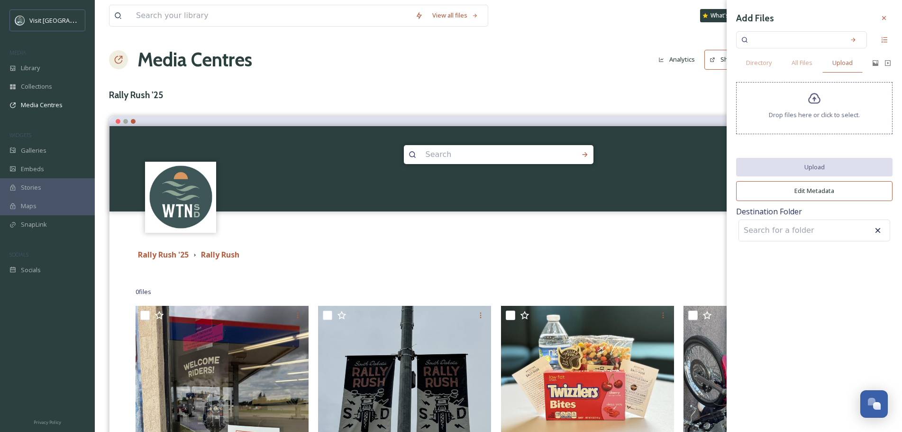
click at [822, 106] on div "Drop files here or click to select." at bounding box center [814, 108] width 156 height 52
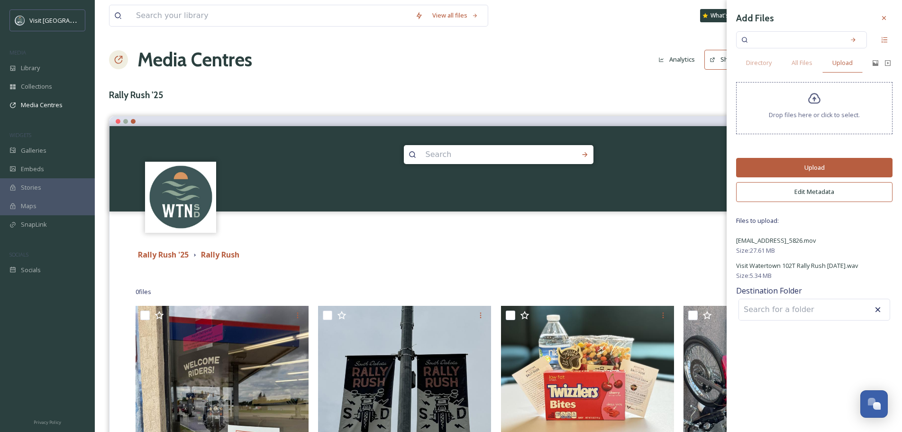
click at [793, 165] on button "Upload" at bounding box center [814, 167] width 156 height 19
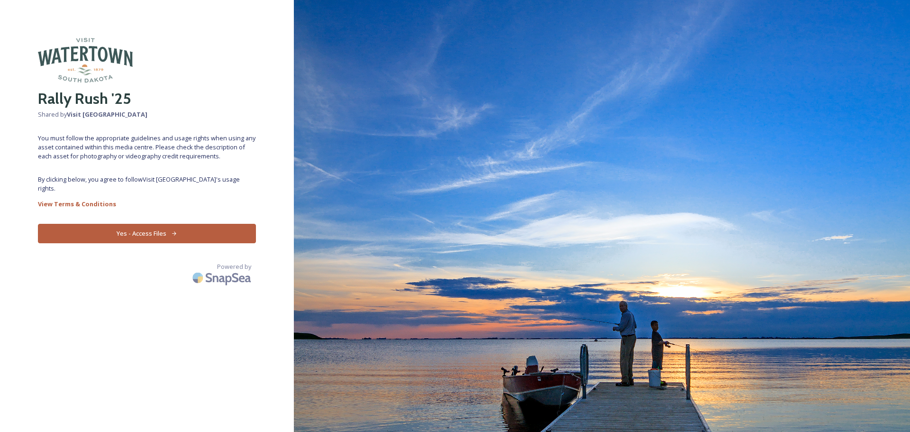
click at [126, 224] on button "Yes - Access Files" at bounding box center [147, 233] width 218 height 19
